Goal: Task Accomplishment & Management: Manage account settings

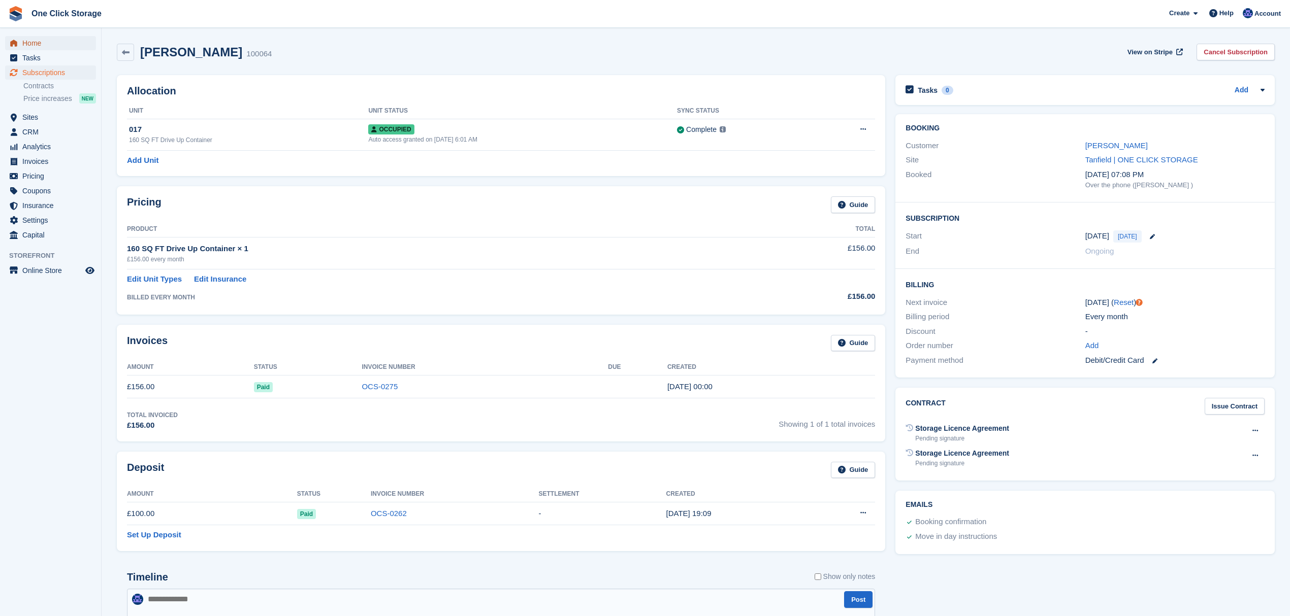
click at [42, 39] on span "Home" at bounding box center [52, 43] width 61 height 14
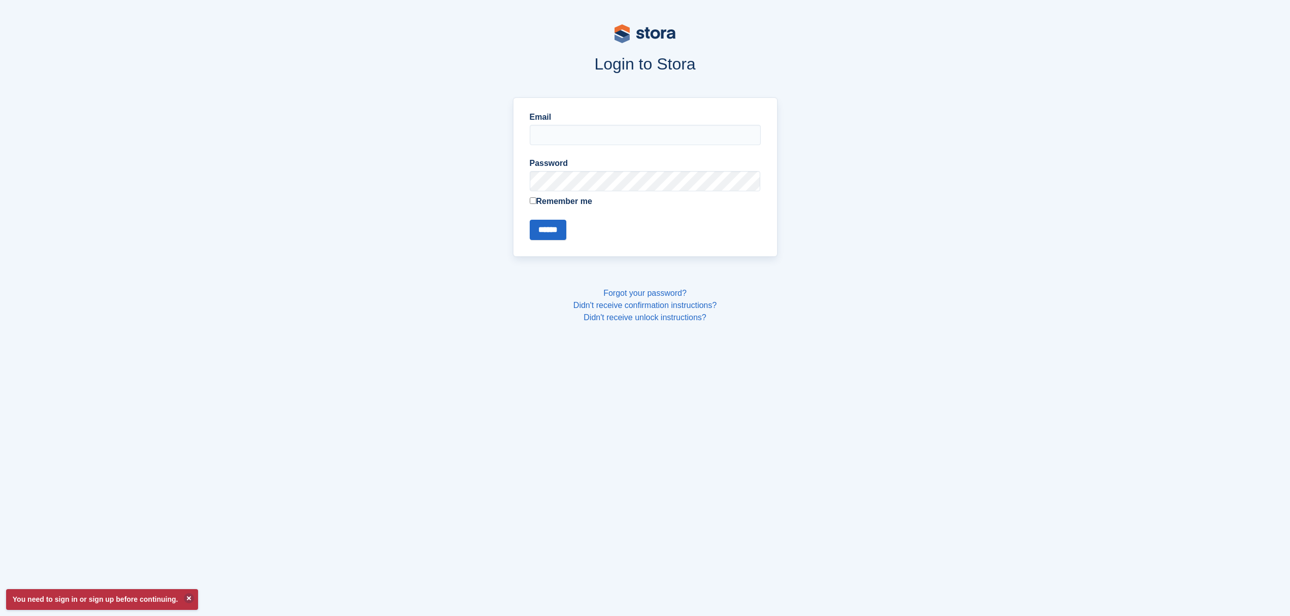
type input "**********"
click at [544, 231] on input "******" at bounding box center [548, 230] width 37 height 20
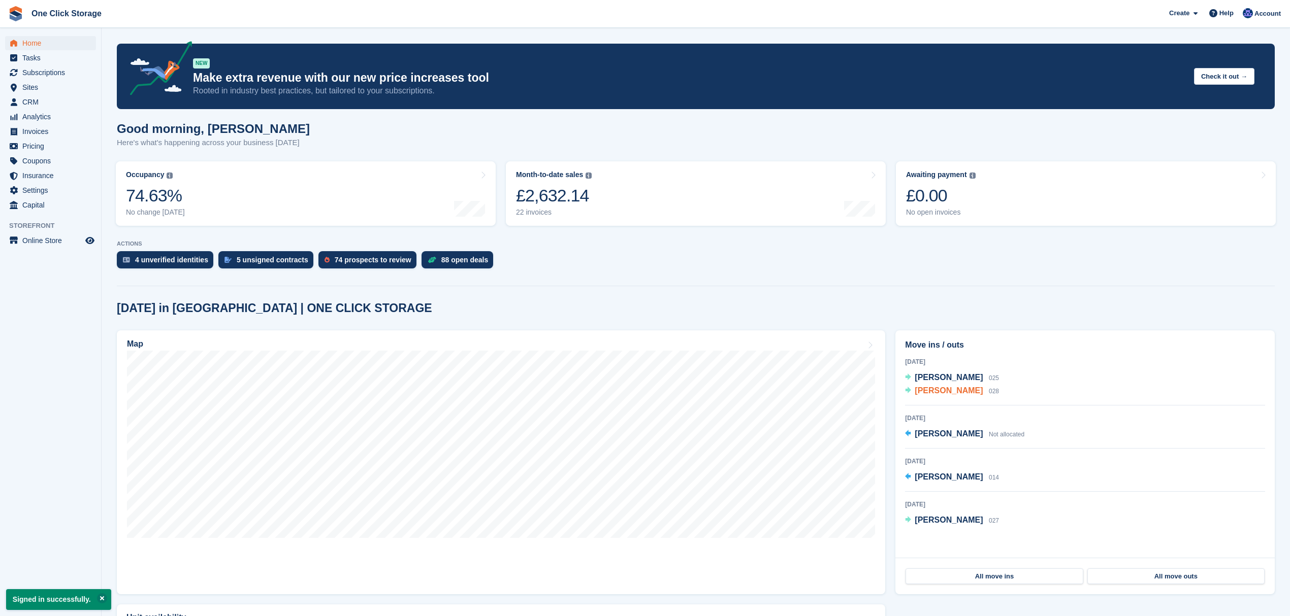
click at [951, 394] on span "[PERSON_NAME]" at bounding box center [948, 390] width 68 height 9
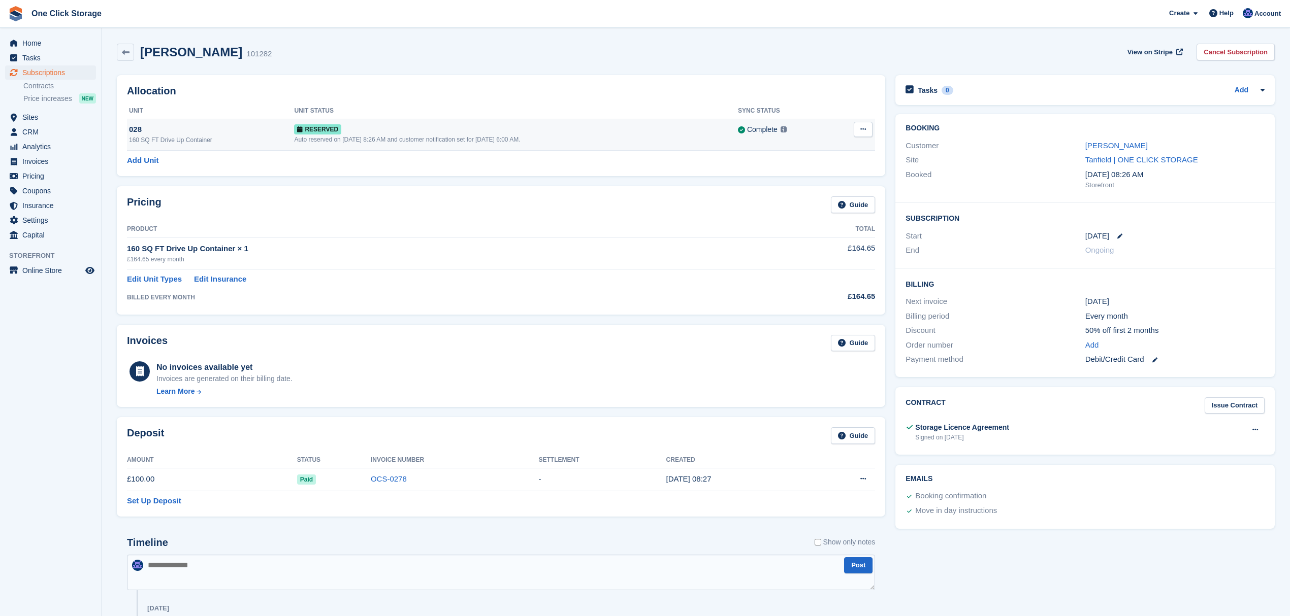
click at [865, 129] on icon at bounding box center [863, 129] width 6 height 7
click at [843, 146] on p "Grant Early Access" at bounding box center [823, 149] width 88 height 13
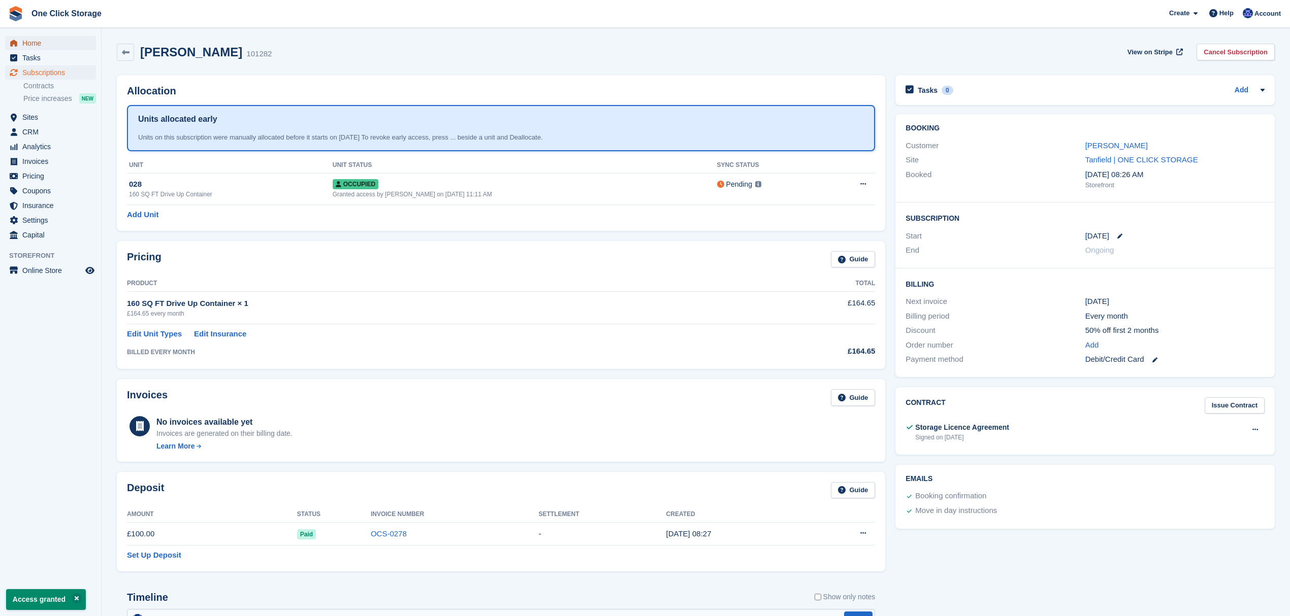
click at [56, 41] on span "Home" at bounding box center [52, 43] width 61 height 14
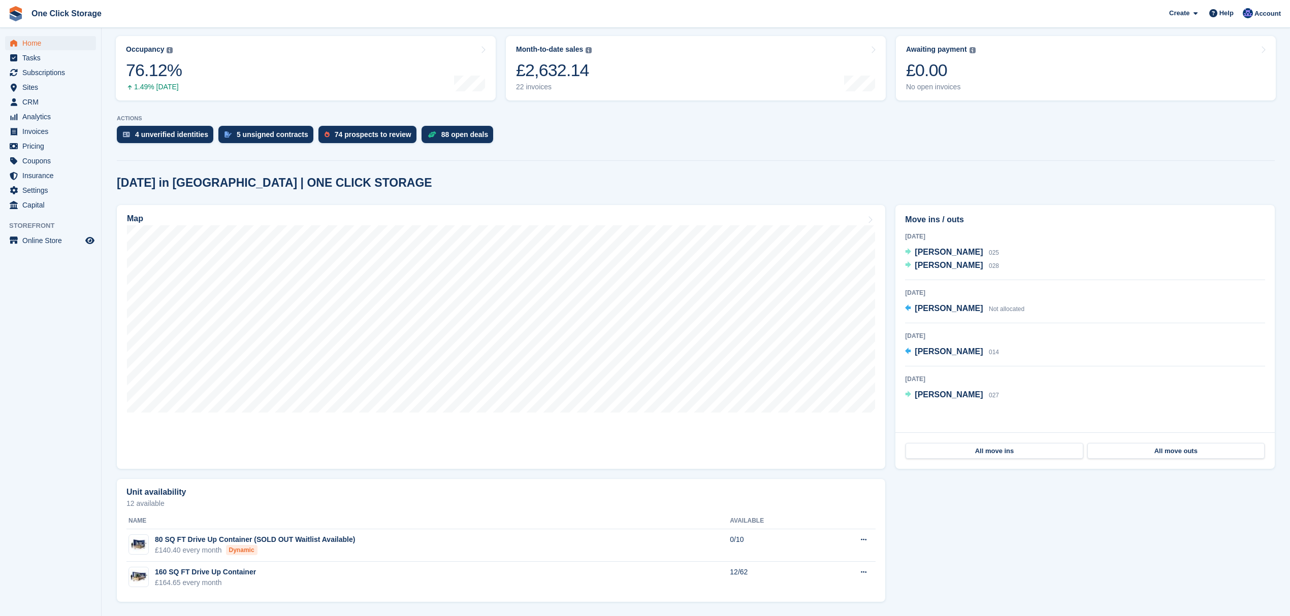
scroll to position [127, 0]
click at [945, 249] on span "[PERSON_NAME]" at bounding box center [948, 252] width 68 height 9
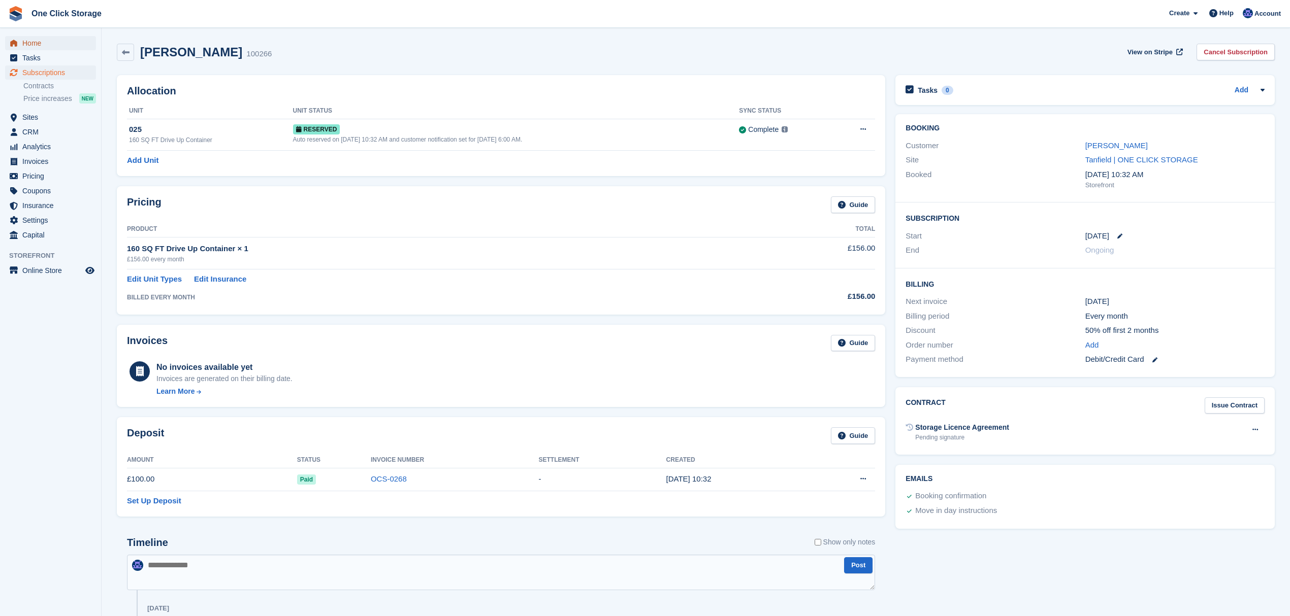
click at [55, 41] on span "Home" at bounding box center [52, 43] width 61 height 14
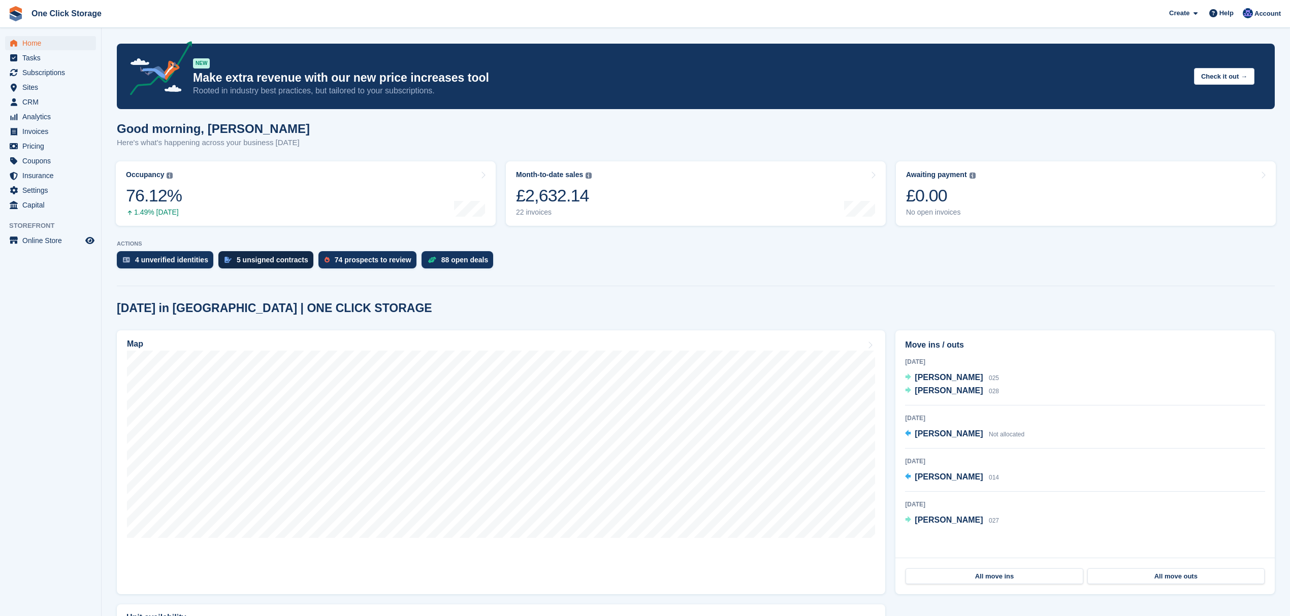
click at [289, 262] on div "5 unsigned contracts" at bounding box center [273, 260] width 72 height 8
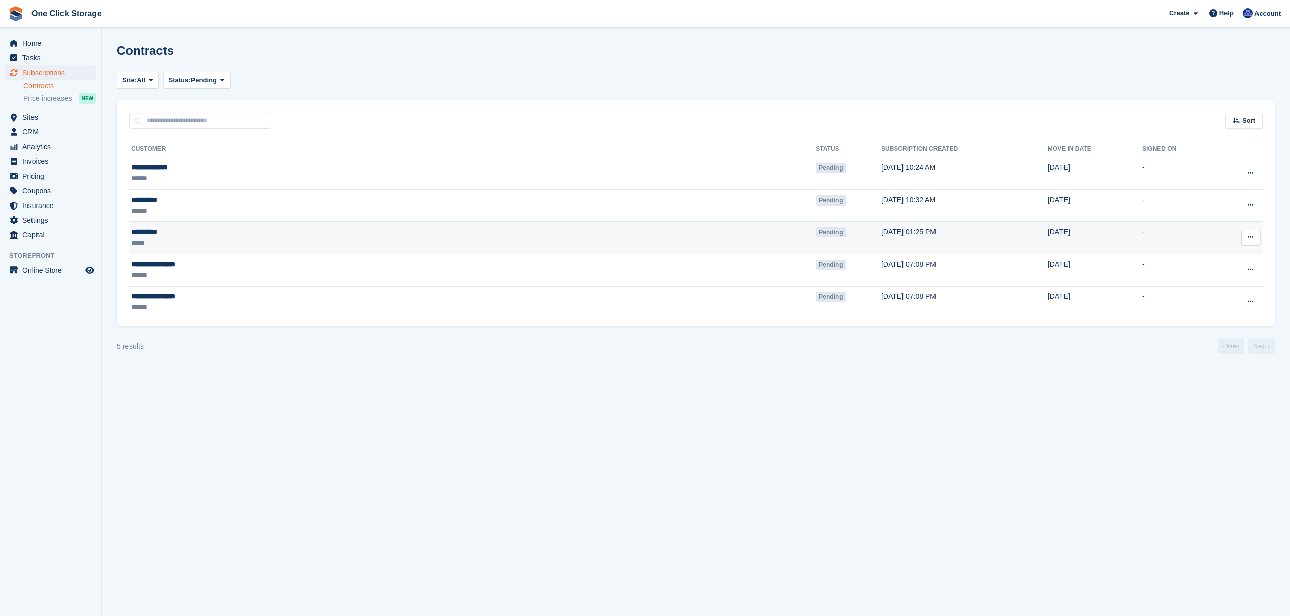
click at [1254, 241] on button at bounding box center [1250, 237] width 19 height 15
click at [1213, 255] on p "View contact" at bounding box center [1211, 257] width 88 height 13
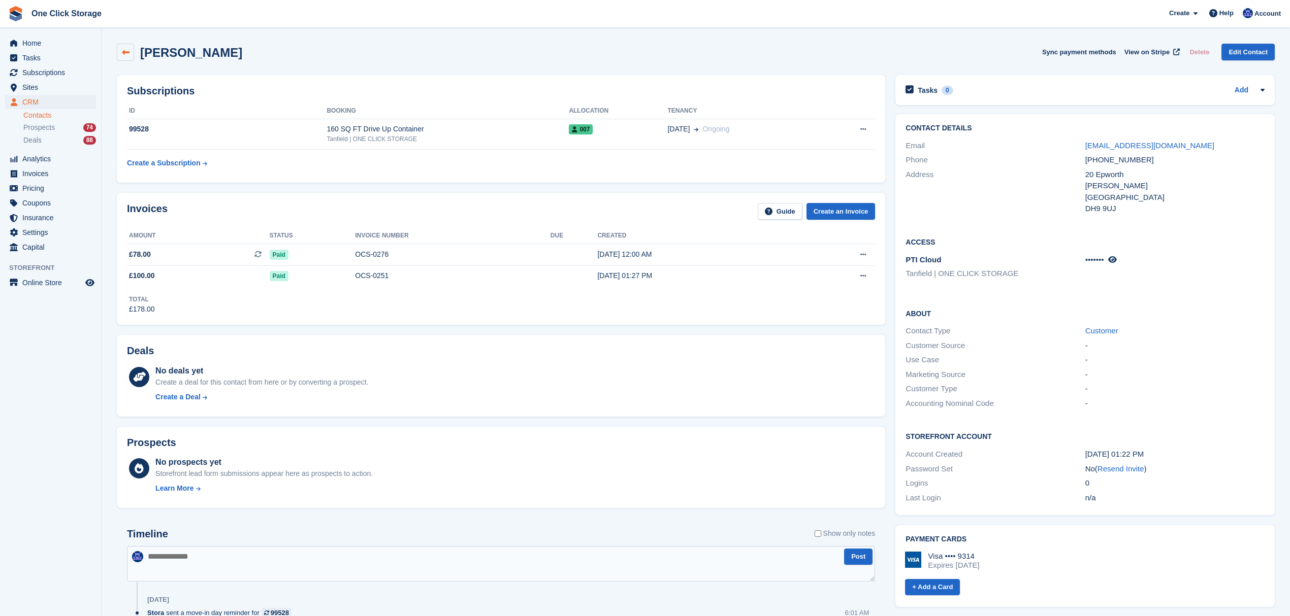
click at [128, 55] on icon at bounding box center [126, 53] width 8 height 8
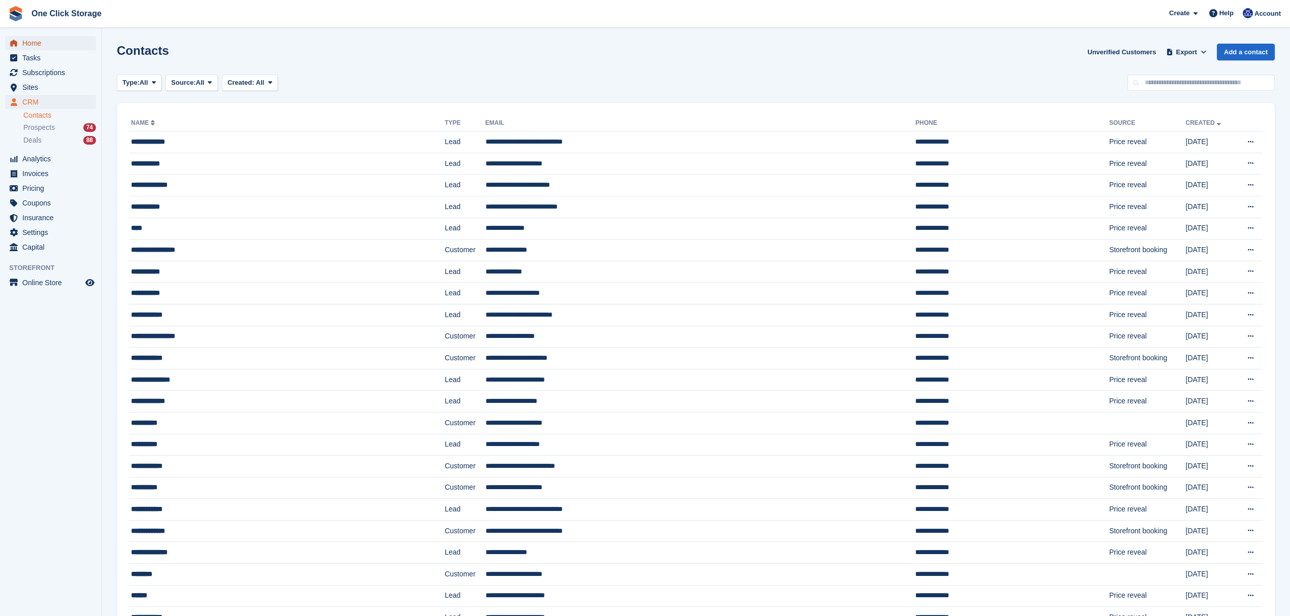
click at [45, 44] on span "Home" at bounding box center [52, 43] width 61 height 14
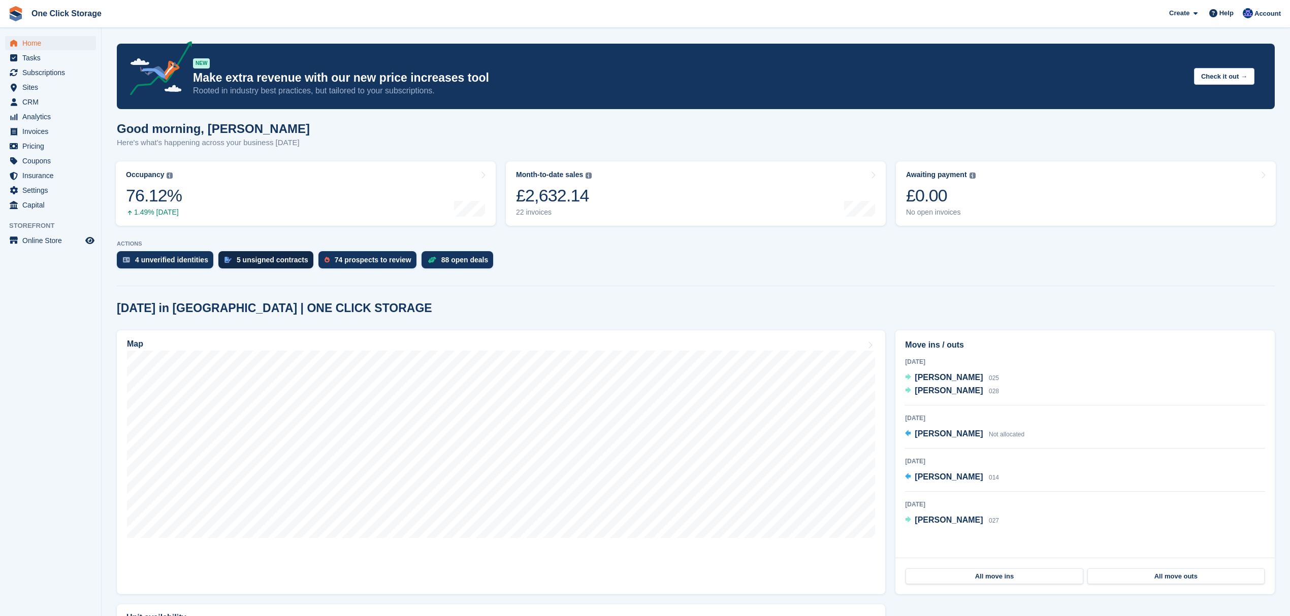
click at [259, 259] on div "5 unsigned contracts" at bounding box center [273, 260] width 72 height 8
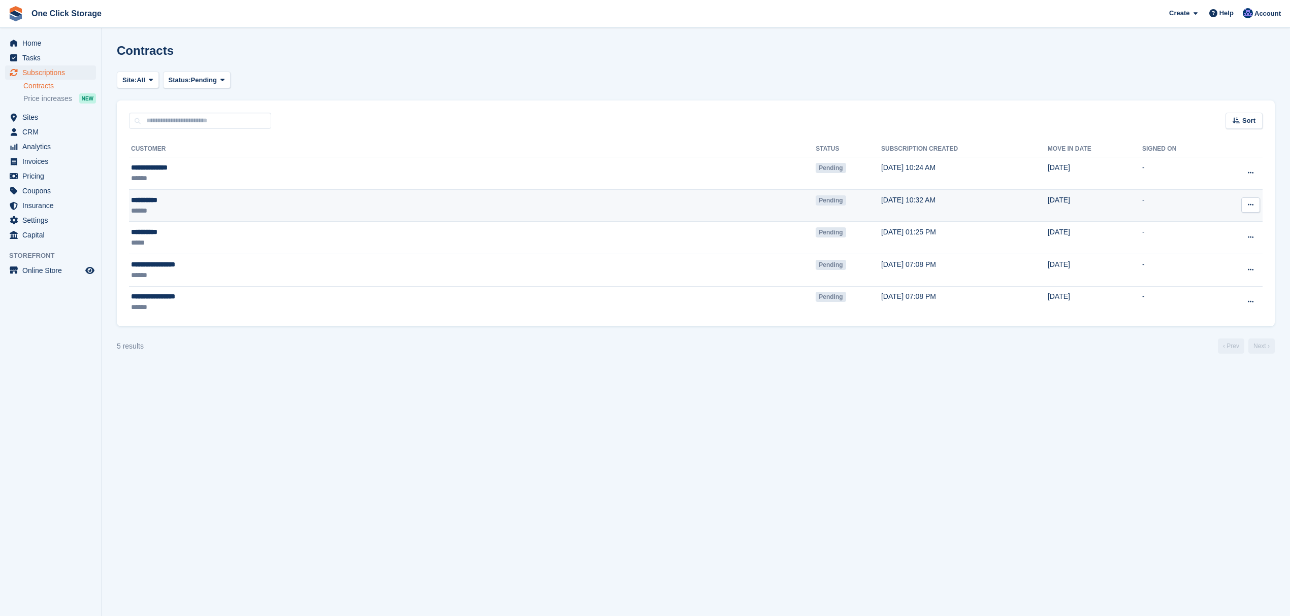
click at [1246, 204] on button at bounding box center [1250, 205] width 19 height 15
click at [1226, 266] on p "Send contract" at bounding box center [1211, 264] width 88 height 13
click at [214, 211] on div "******" at bounding box center [288, 211] width 314 height 11
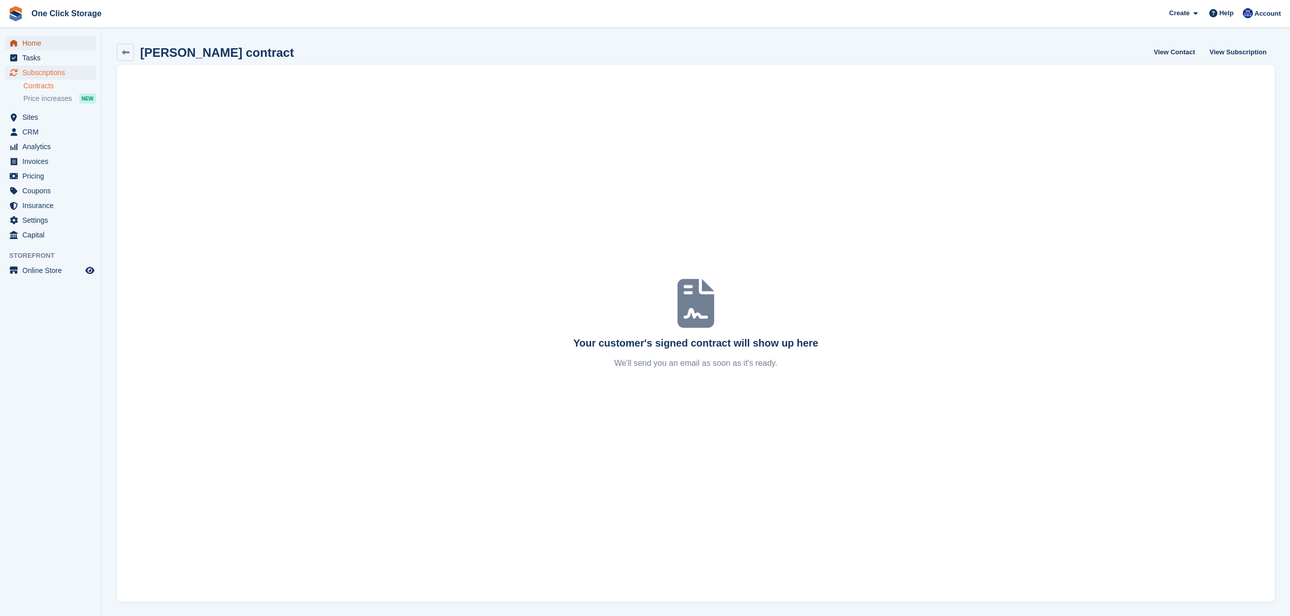
click at [50, 45] on span "Home" at bounding box center [52, 43] width 61 height 14
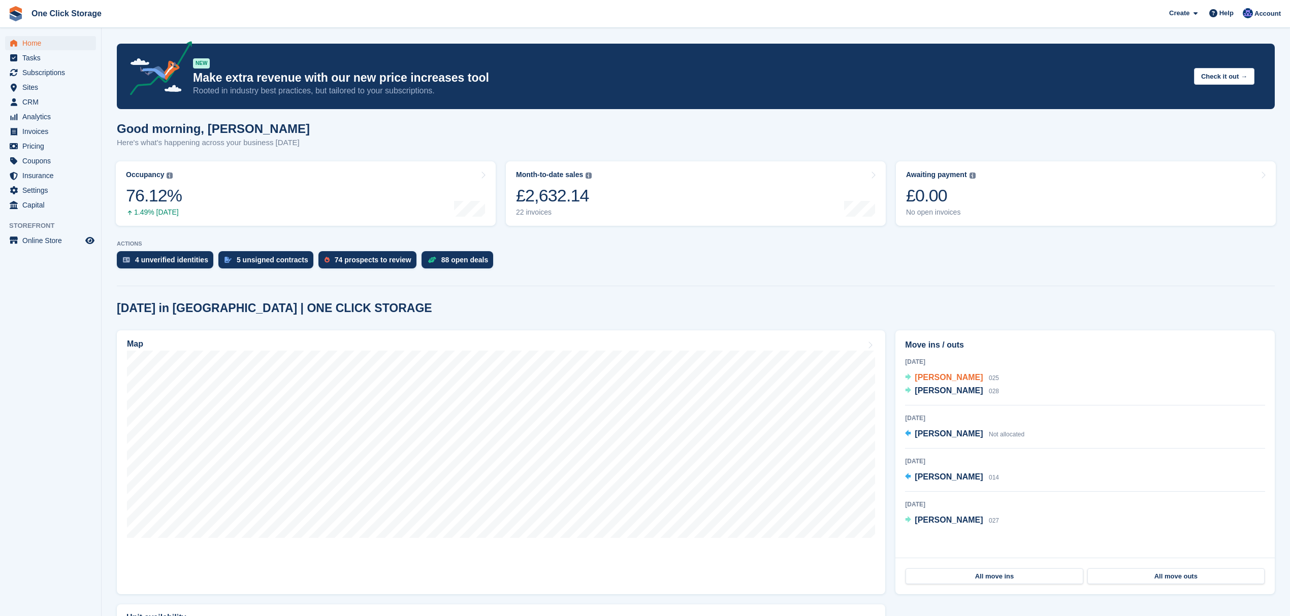
click at [937, 378] on span "[PERSON_NAME]" at bounding box center [948, 377] width 68 height 9
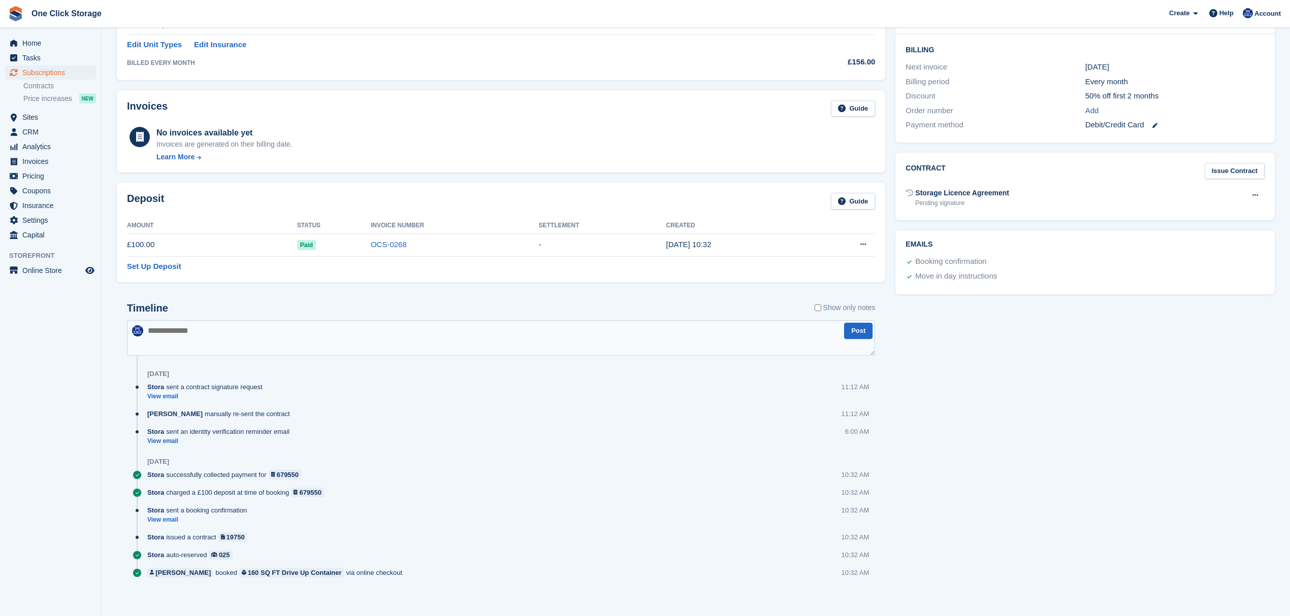
scroll to position [240, 0]
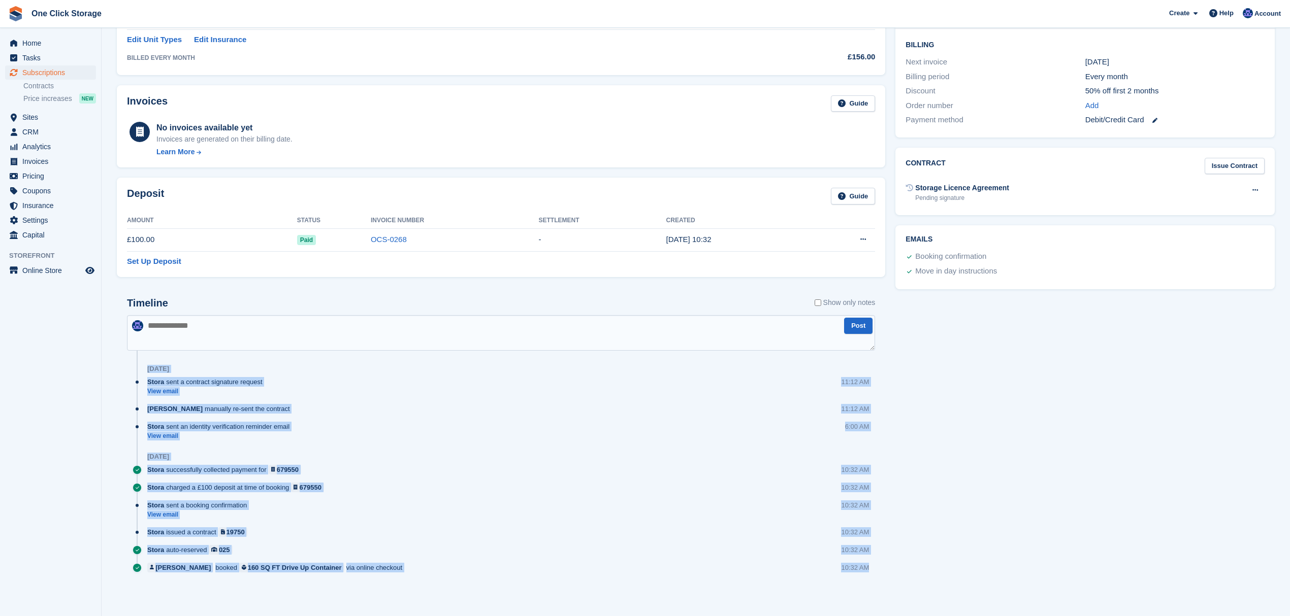
drag, startPoint x: 880, startPoint y: 568, endPoint x: 127, endPoint y: 372, distance: 778.6
click at [127, 372] on div "Timeline Show only notes Post [DATE] Stora sent a contract signature request Vi…" at bounding box center [501, 445] width 768 height 316
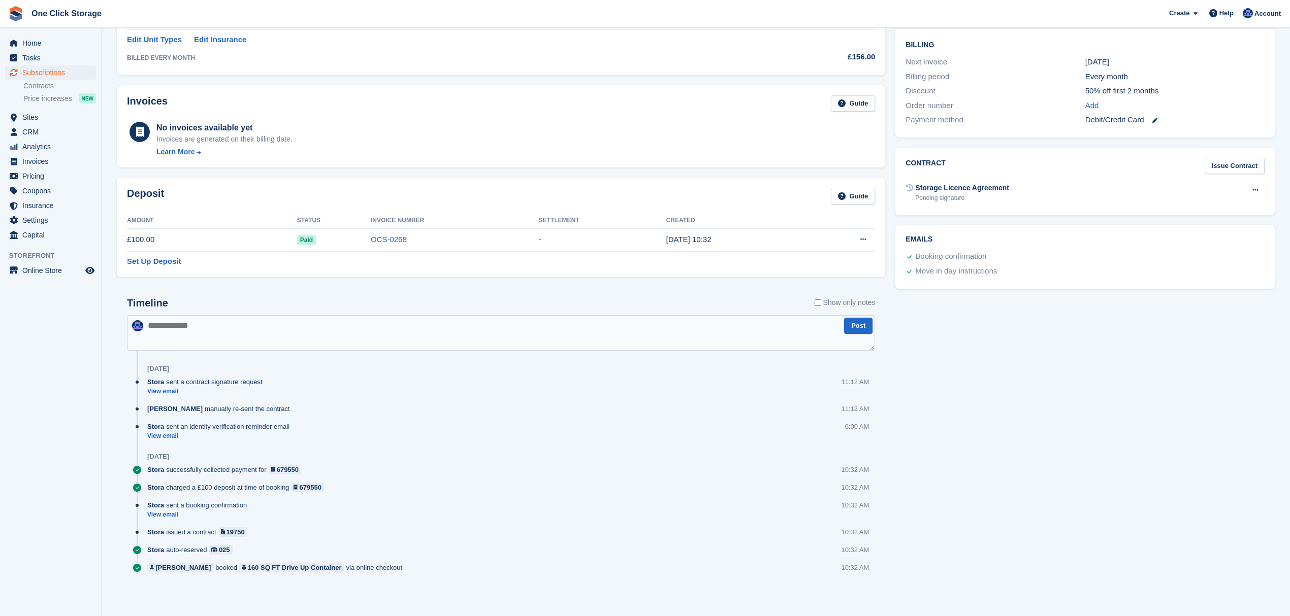
click at [88, 409] on aside "Home Tasks Subscriptions Subscriptions Subscriptions Contracts Price increases …" at bounding box center [50, 311] width 101 height 566
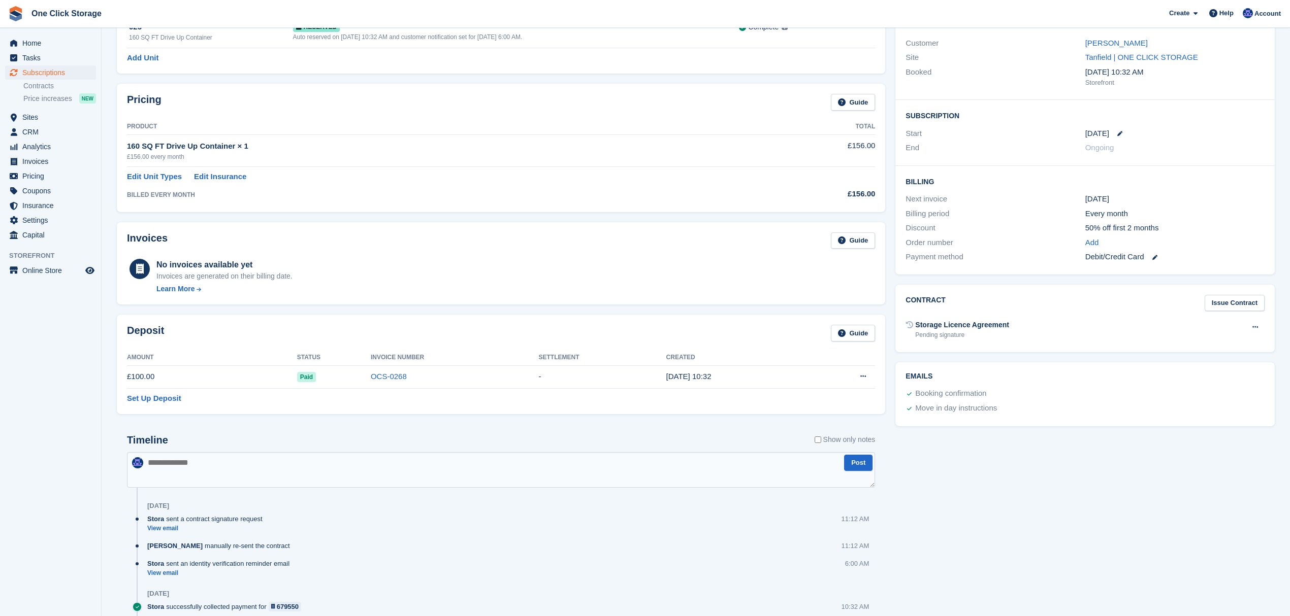
scroll to position [0, 0]
